Goal: Entertainment & Leisure: Consume media (video, audio)

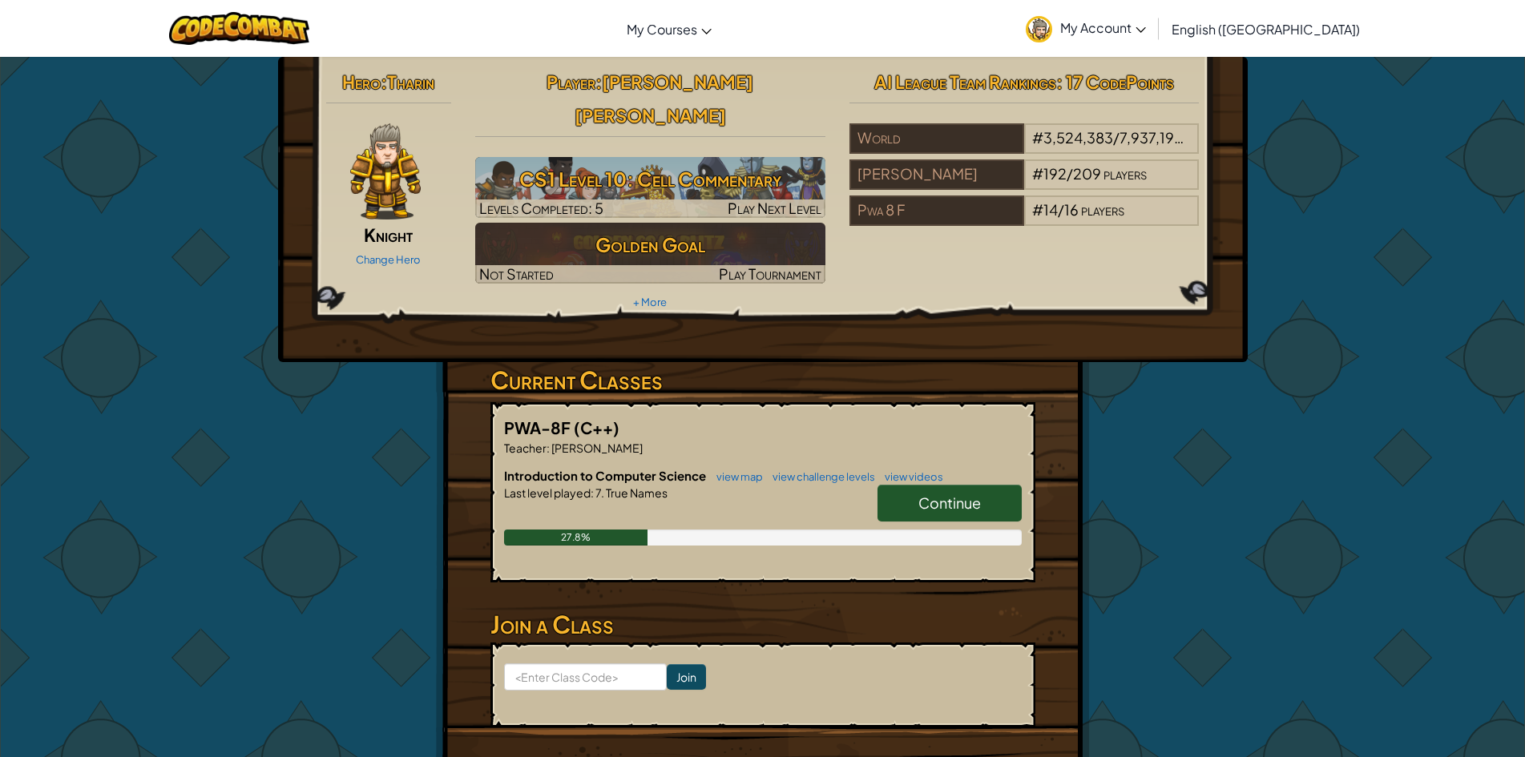
click at [946, 494] on span "Continue" at bounding box center [949, 503] width 62 height 18
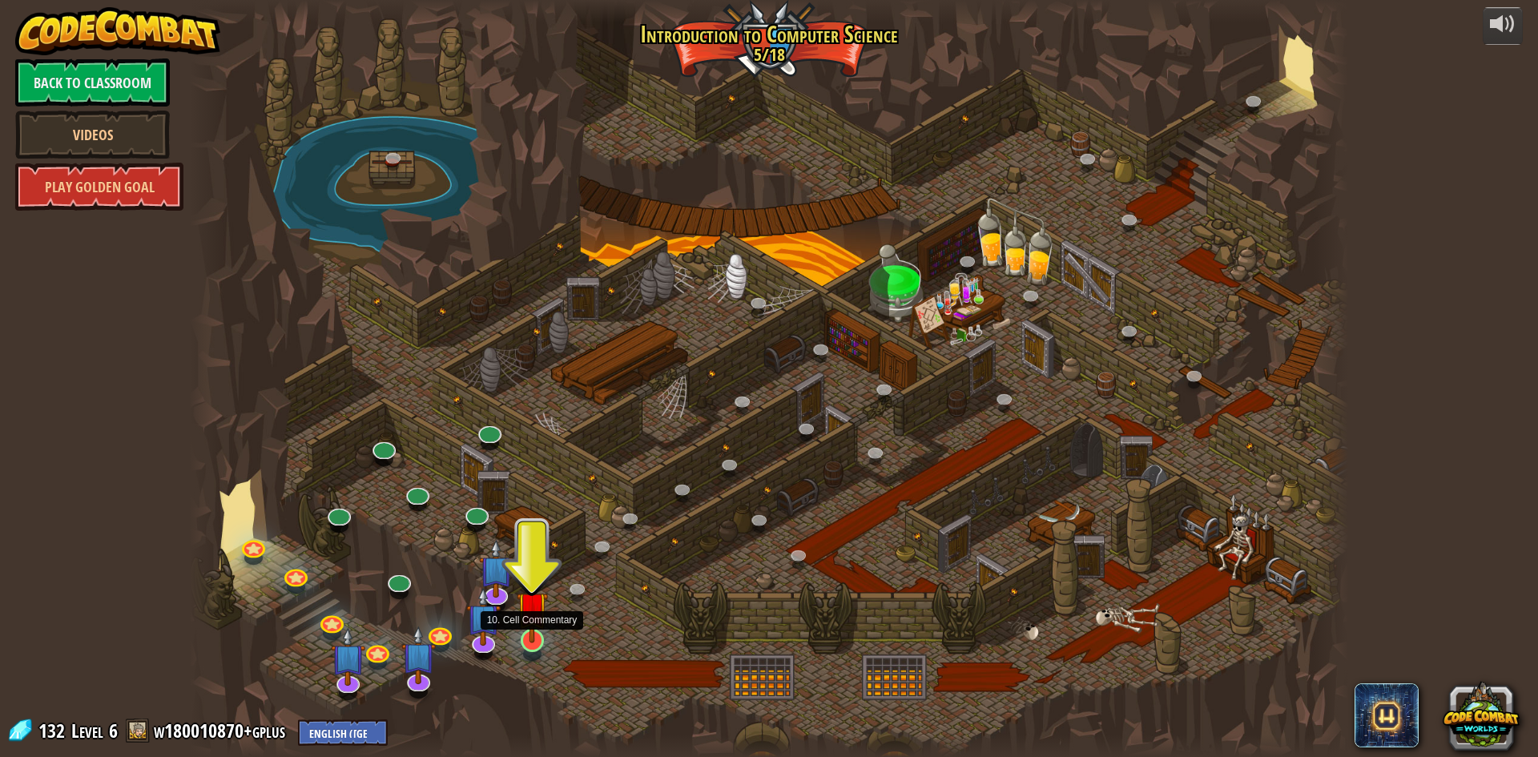
click at [530, 642] on img at bounding box center [532, 606] width 31 height 71
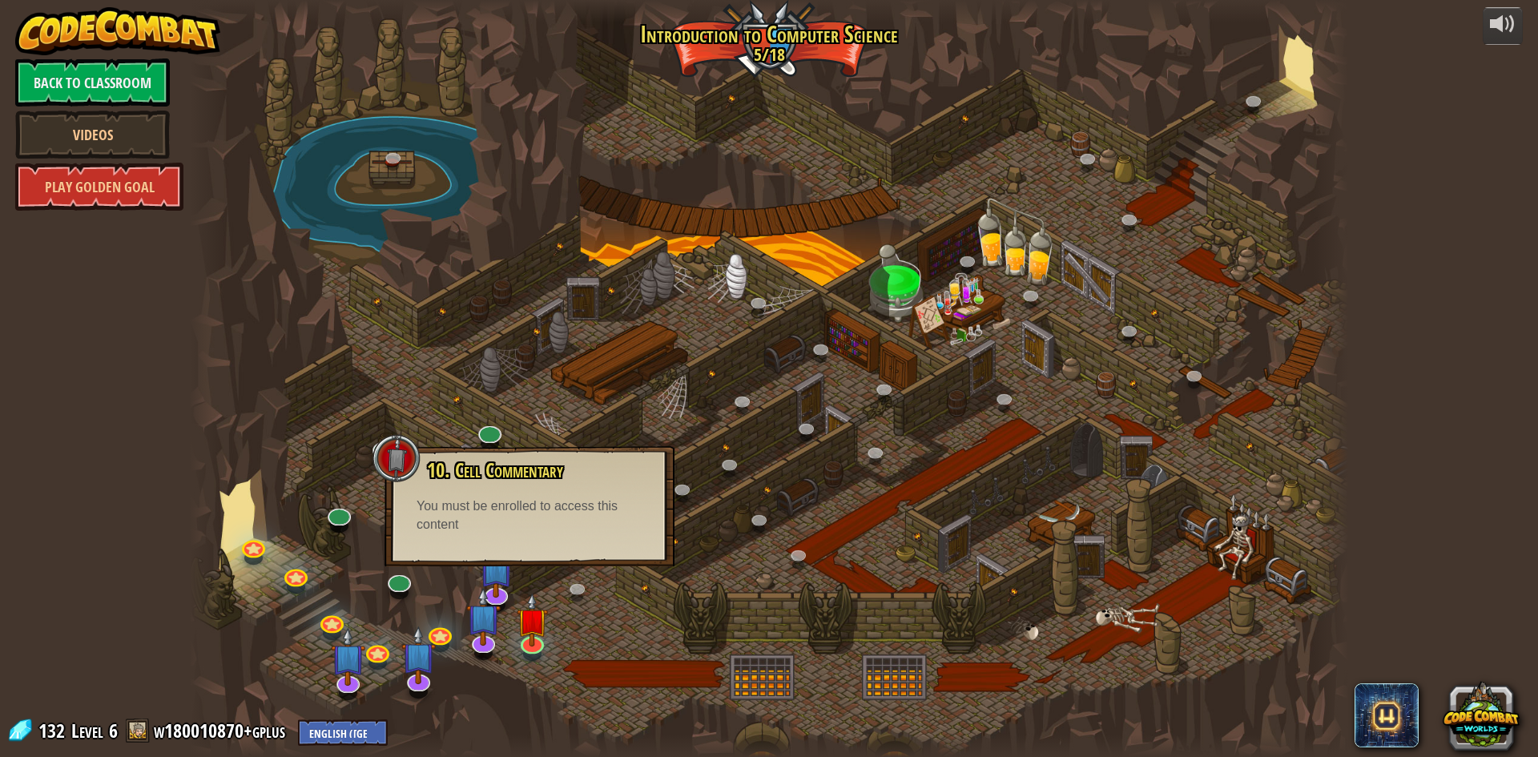
click at [550, 542] on div "10. Cell Commentary Trapped in a prison cell with the famous wizard! Say the pa…" at bounding box center [530, 506] width 290 height 120
click at [528, 640] on img at bounding box center [532, 606] width 31 height 71
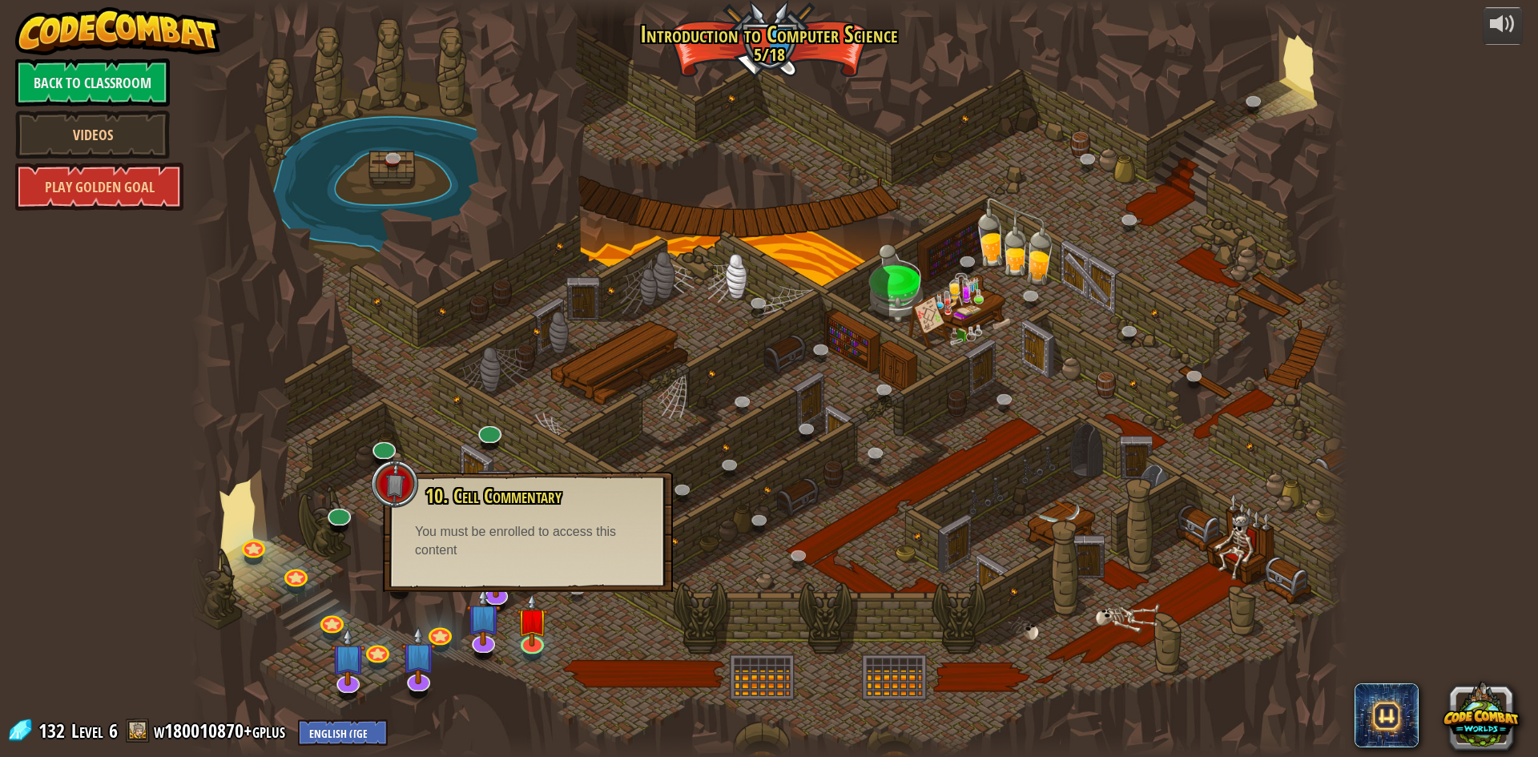
click at [664, 639] on div at bounding box center [769, 378] width 1158 height 757
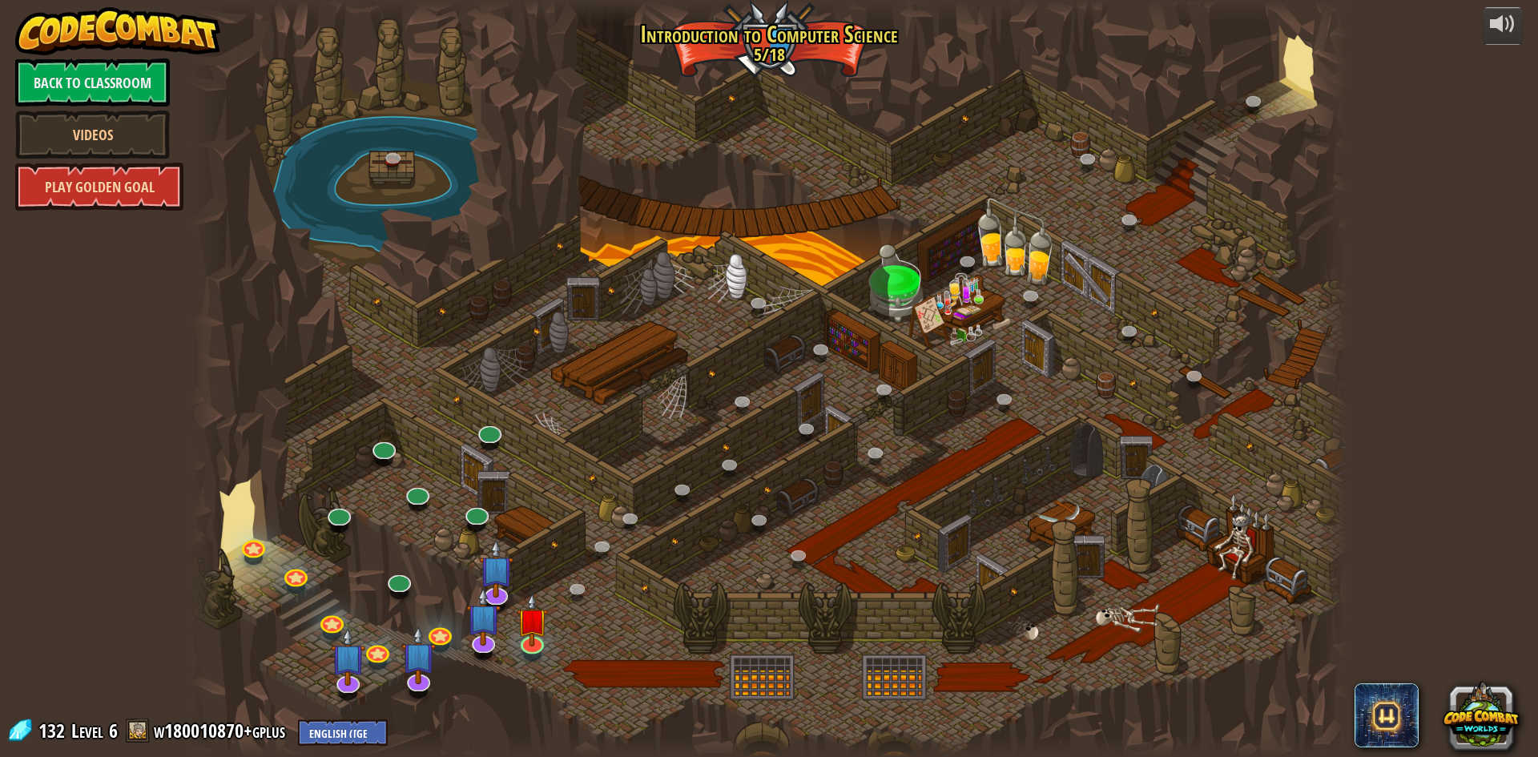
click at [130, 190] on link "Play Golden Goal" at bounding box center [99, 187] width 168 height 48
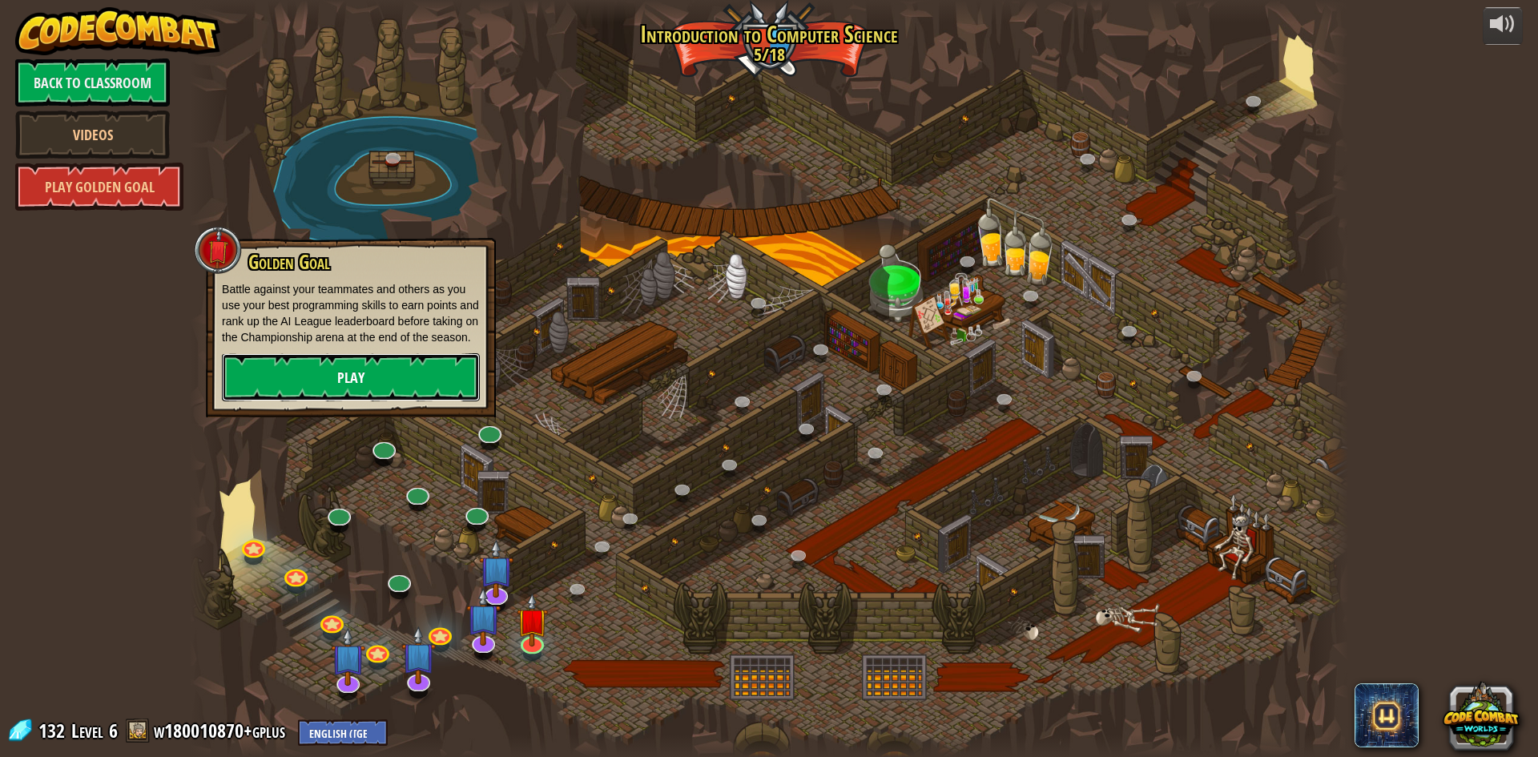
click at [307, 383] on link "Play" at bounding box center [351, 377] width 258 height 48
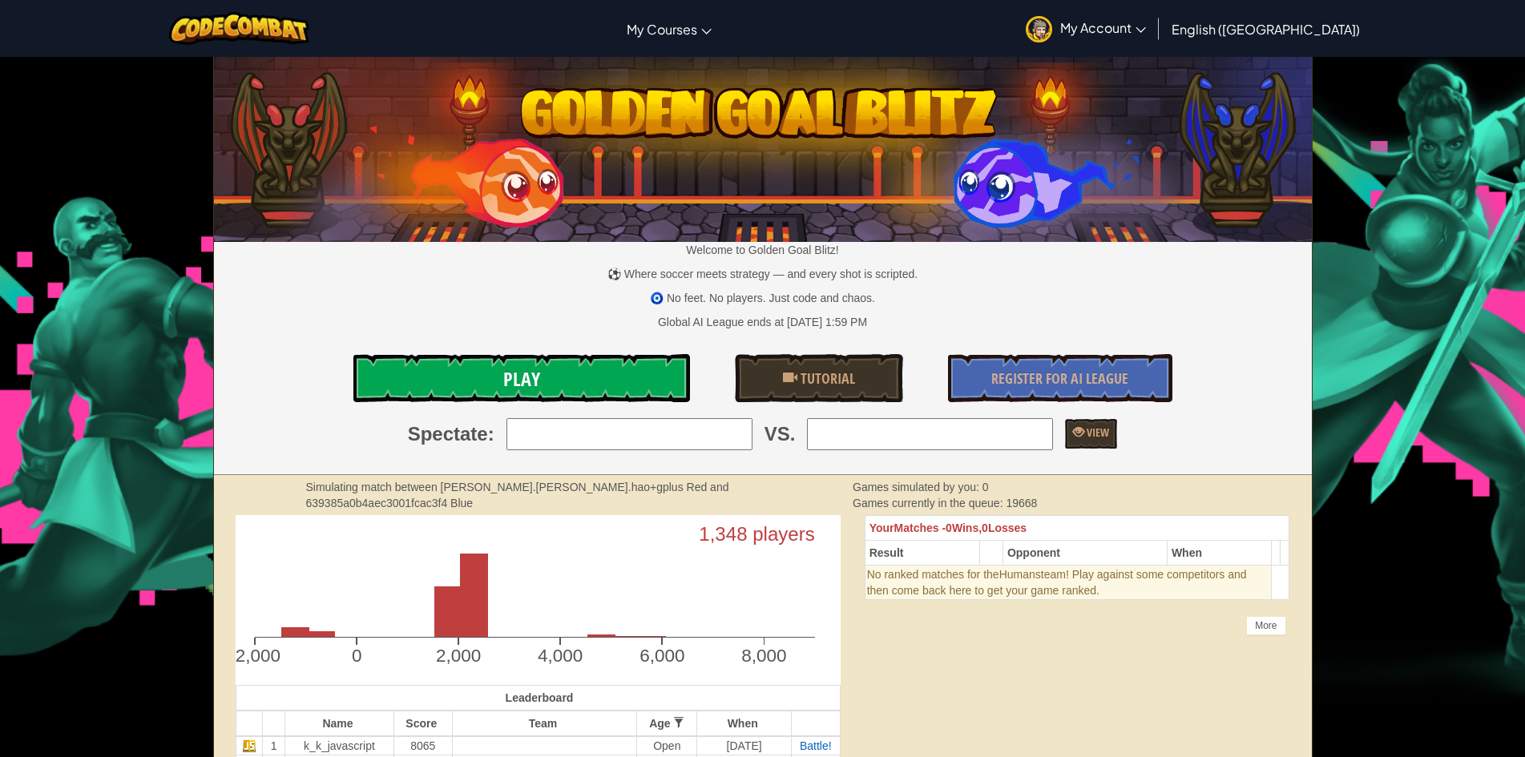
click at [431, 384] on link "Play" at bounding box center [521, 378] width 336 height 48
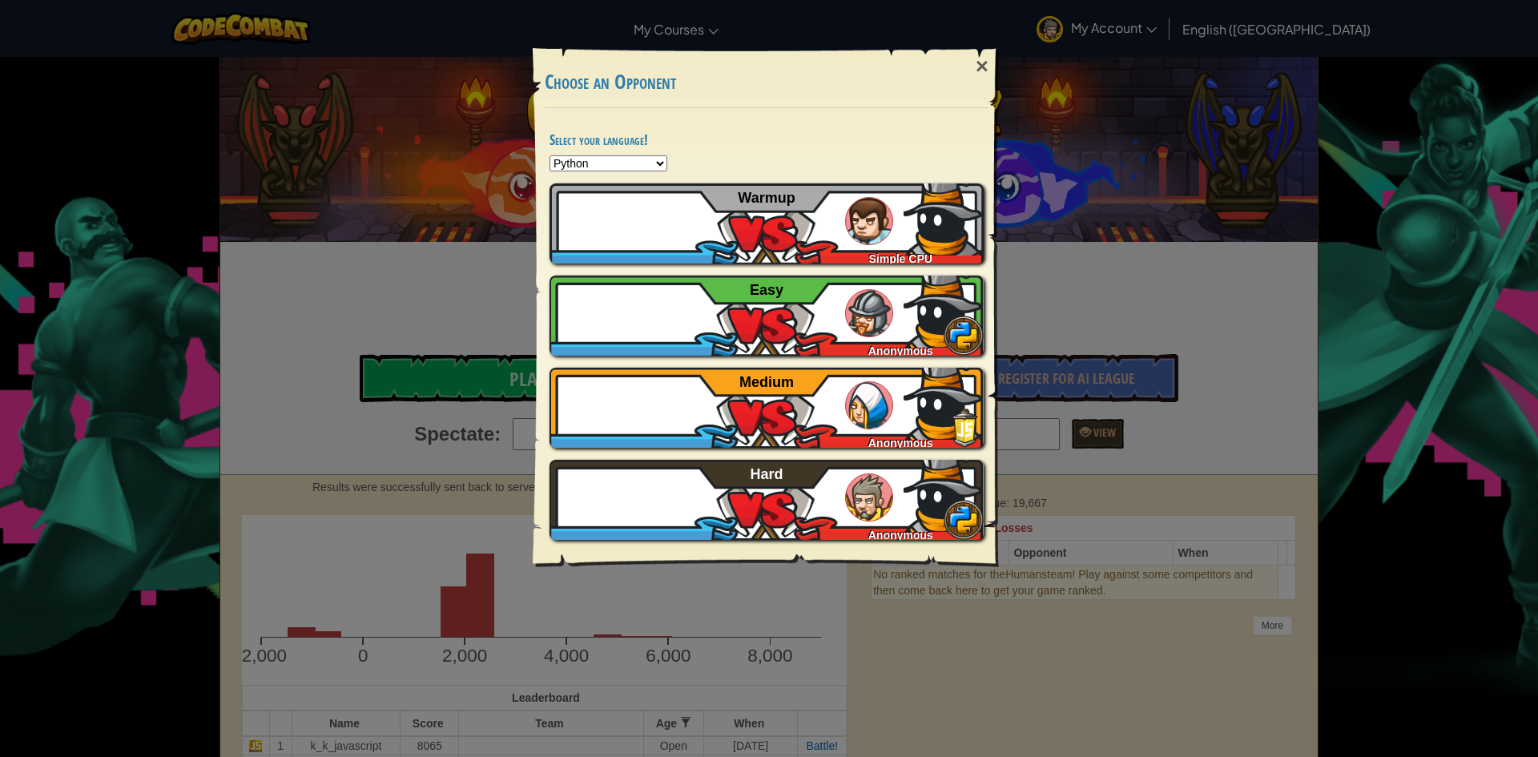
click at [371, 246] on div "× Choose an Opponent Select your language! Python JavaScript CoffeeScript Lua C…" at bounding box center [769, 378] width 1538 height 757
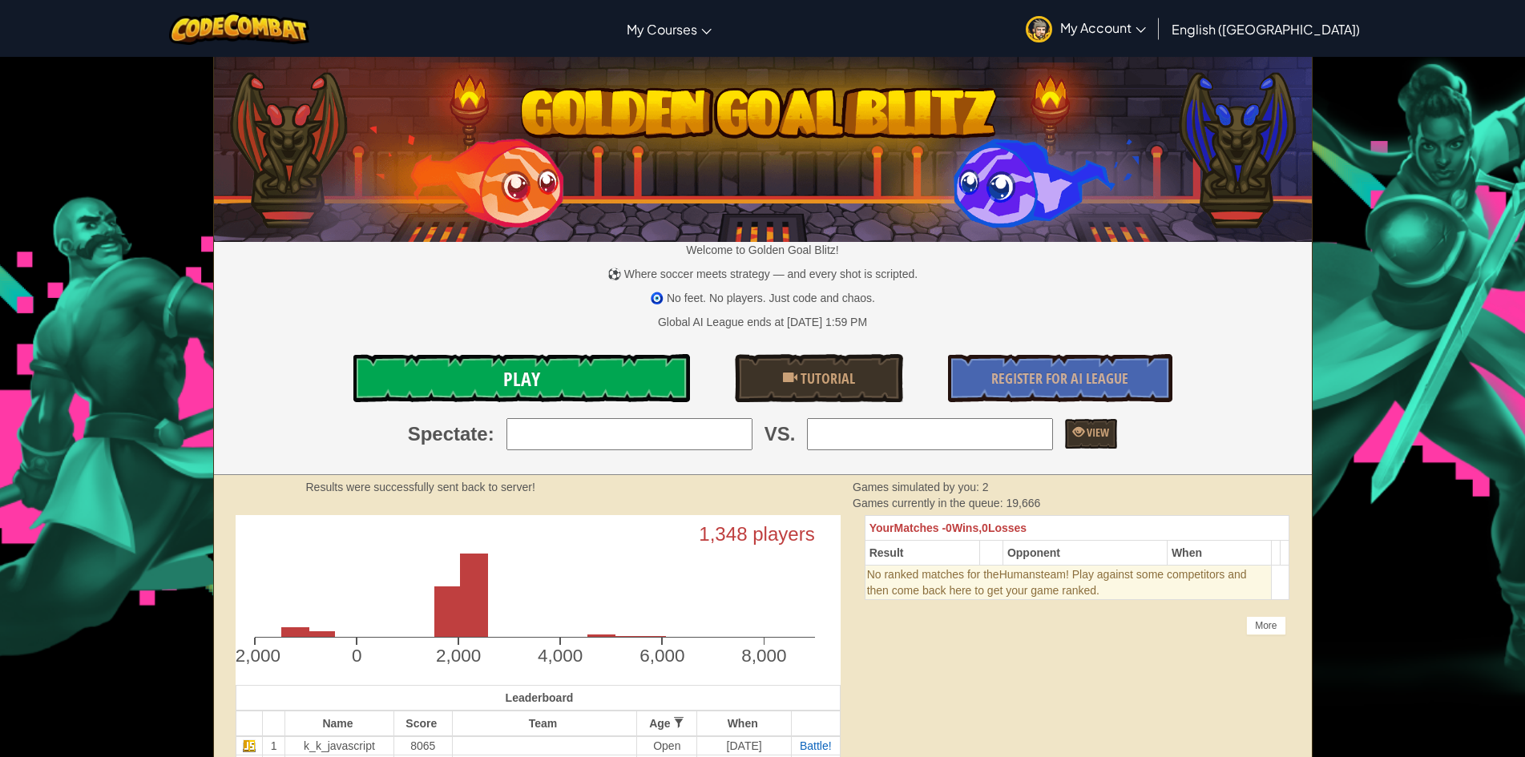
click at [633, 373] on link "Play" at bounding box center [521, 378] width 336 height 48
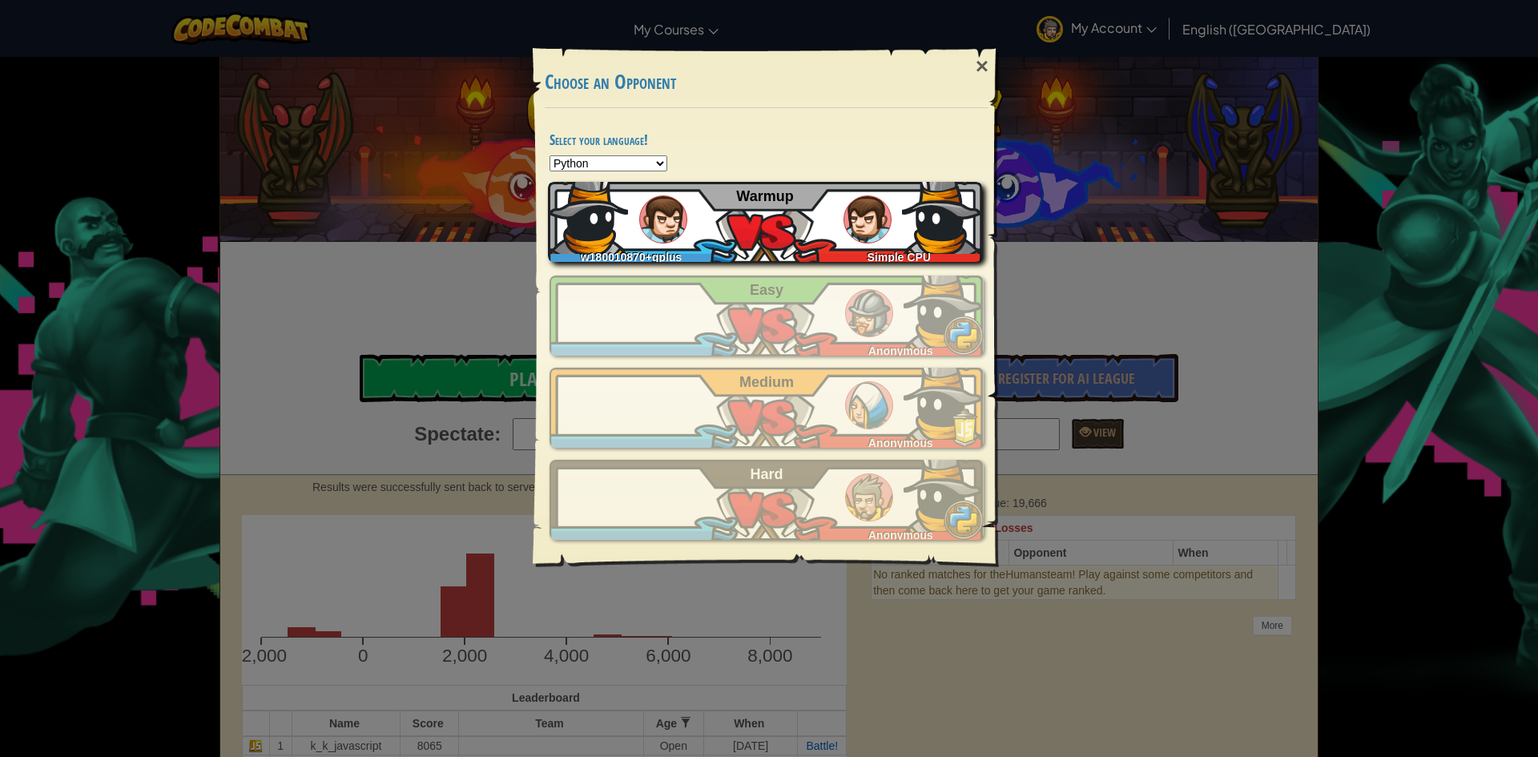
click at [822, 236] on div "w180010870+gplus Simple CPU Warmup" at bounding box center [765, 222] width 434 height 80
